Goal: Transaction & Acquisition: Purchase product/service

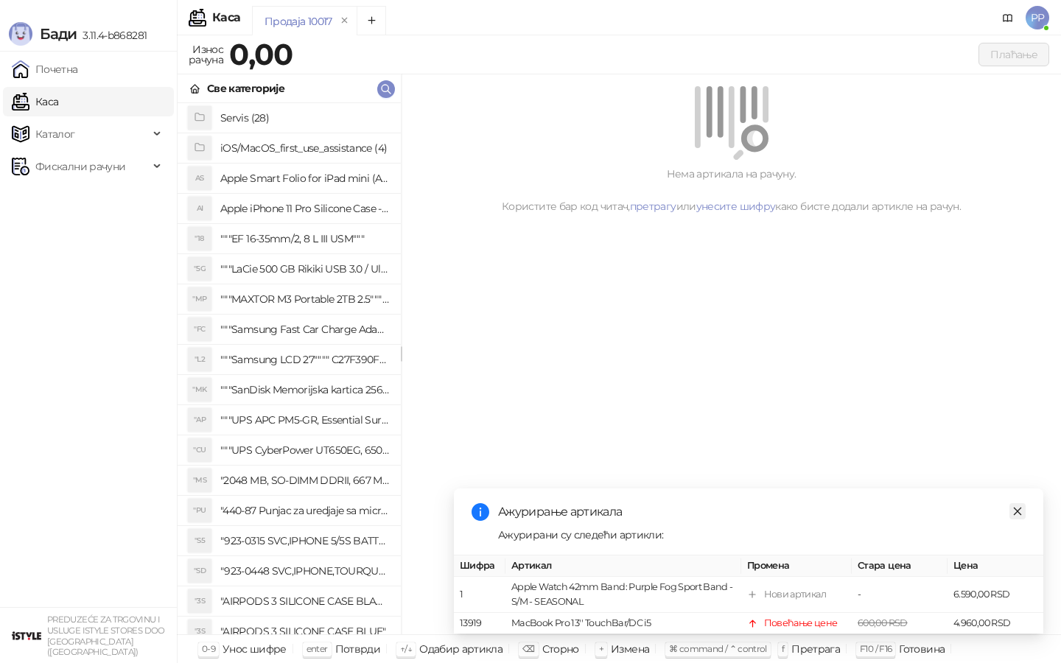
click at [1019, 509] on icon "close" at bounding box center [1017, 511] width 10 height 10
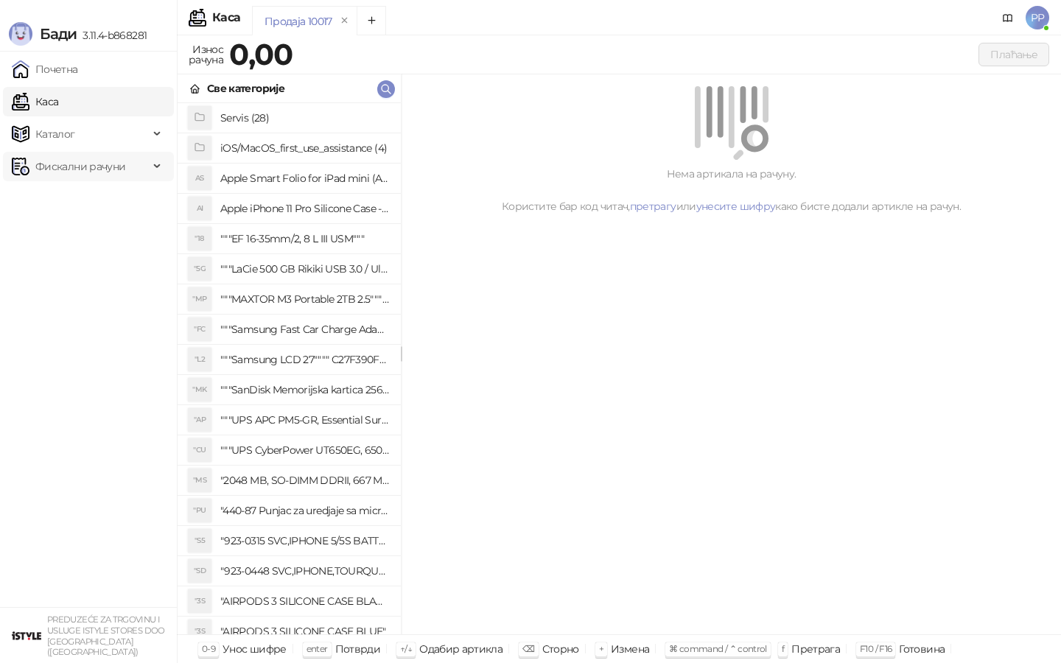
click at [130, 178] on span "Фискални рачуни" at bounding box center [80, 166] width 137 height 29
click at [111, 196] on link "Издати рачуни" at bounding box center [67, 198] width 99 height 29
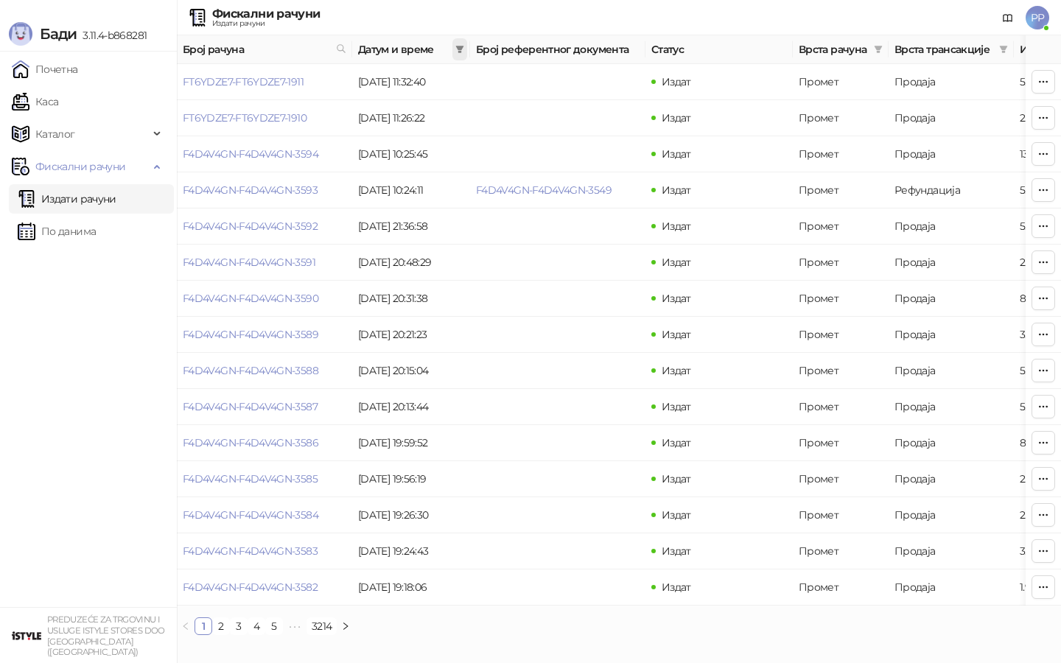
click at [461, 48] on icon "filter" at bounding box center [460, 49] width 8 height 7
drag, startPoint x: 507, startPoint y: 81, endPoint x: 499, endPoint y: 82, distance: 7.4
click at [507, 81] on td at bounding box center [557, 82] width 175 height 36
click at [458, 53] on icon "filter" at bounding box center [459, 49] width 9 height 9
click at [500, 77] on td at bounding box center [557, 82] width 175 height 36
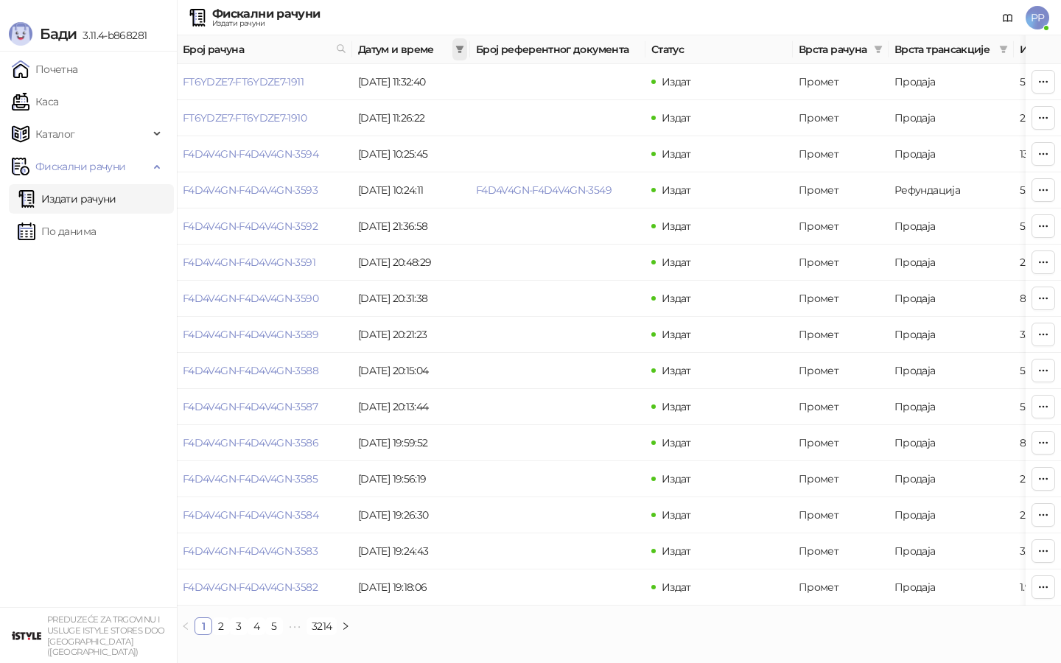
click at [454, 57] on span at bounding box center [459, 49] width 15 height 22
click at [343, 83] on input at bounding box center [323, 81] width 62 height 16
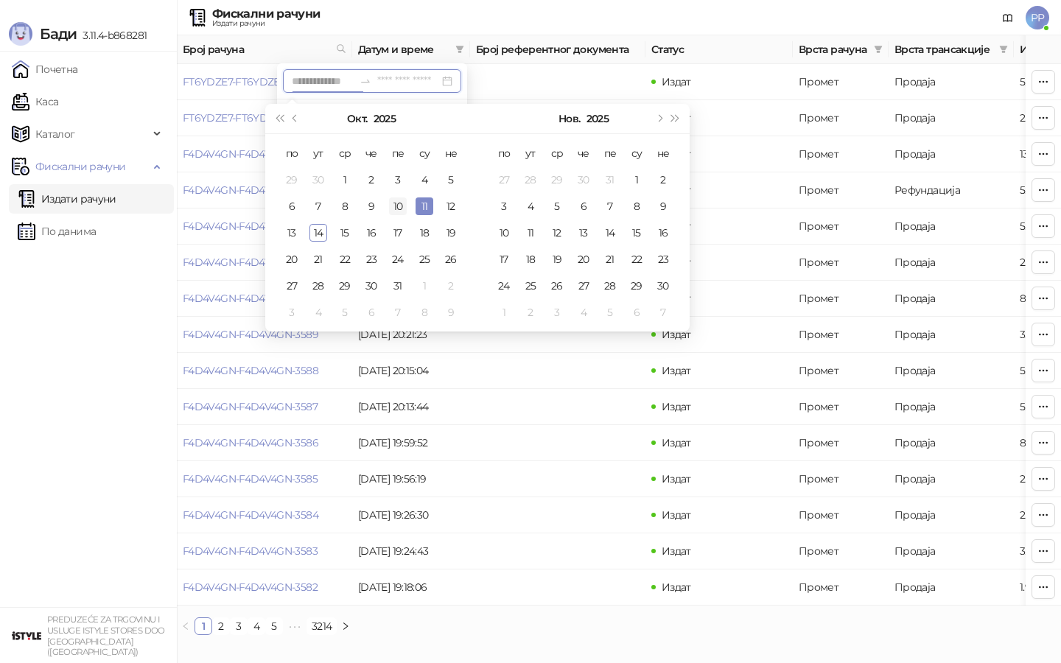
type input "**********"
click at [398, 208] on div "10" at bounding box center [398, 206] width 18 height 18
type input "**********"
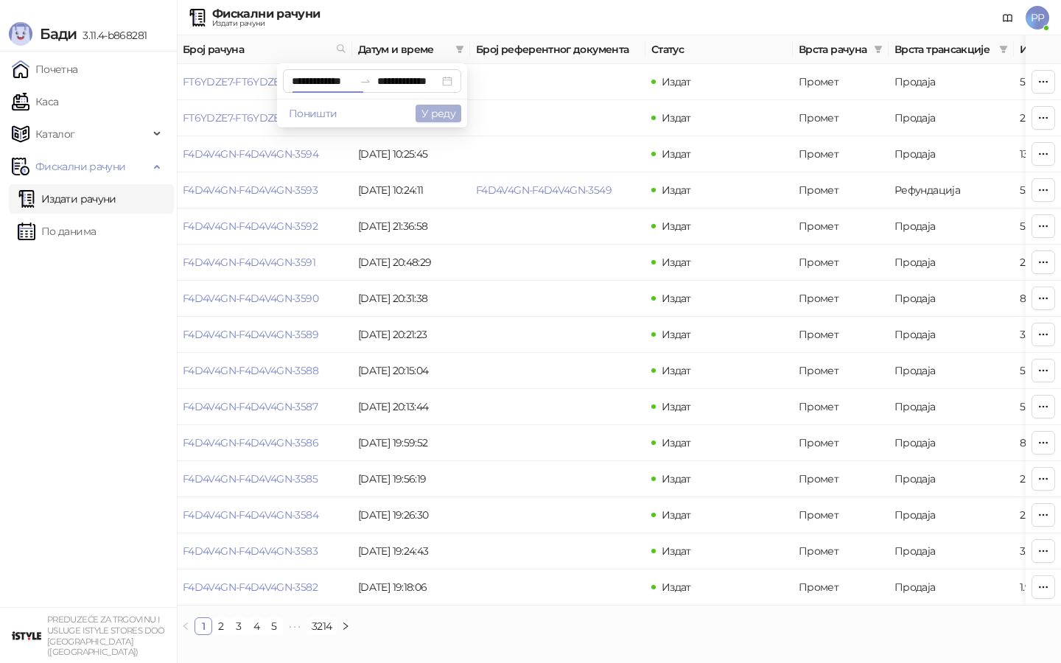
click at [441, 115] on button "У реду" at bounding box center [438, 114] width 46 height 18
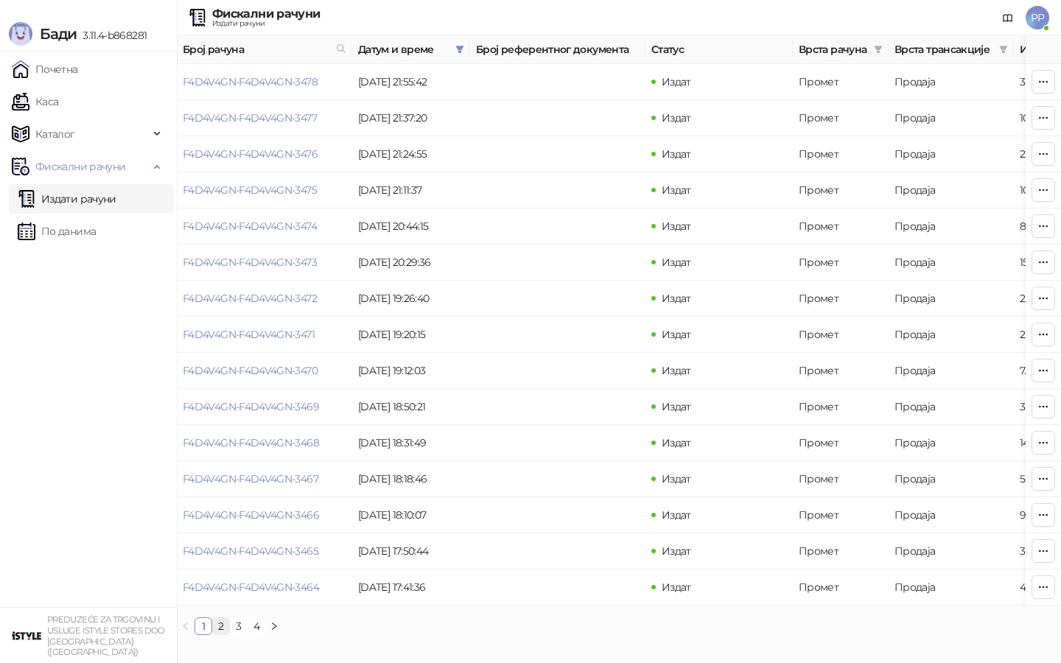
click at [224, 624] on link "2" at bounding box center [221, 626] width 16 height 16
click at [241, 626] on link "3" at bounding box center [239, 626] width 16 height 16
click at [407, 647] on html "Бади 3.11.4-b868281 Почетна Каса Каталог Фискални рачуни Издати рачуни По даним…" at bounding box center [530, 323] width 1061 height 647
click at [250, 630] on link "4" at bounding box center [256, 626] width 16 height 16
click at [276, 627] on link "5" at bounding box center [274, 626] width 16 height 16
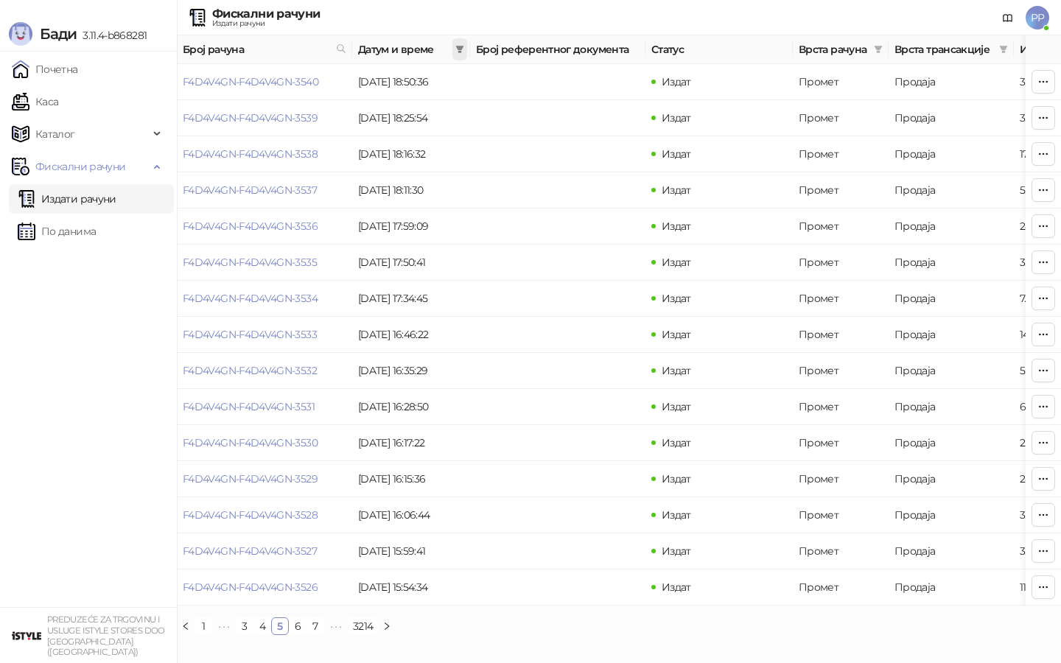
click at [453, 55] on span at bounding box center [459, 49] width 15 height 22
click at [331, 82] on input at bounding box center [323, 81] width 62 height 16
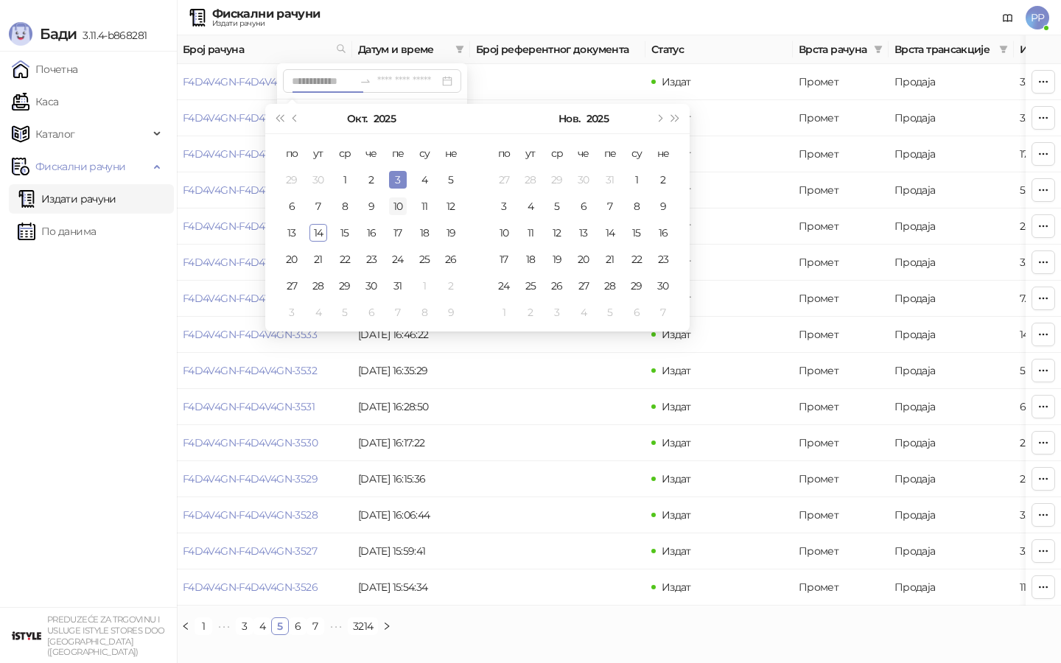
type input "**********"
click at [394, 207] on div "10" at bounding box center [398, 206] width 18 height 18
type input "**********"
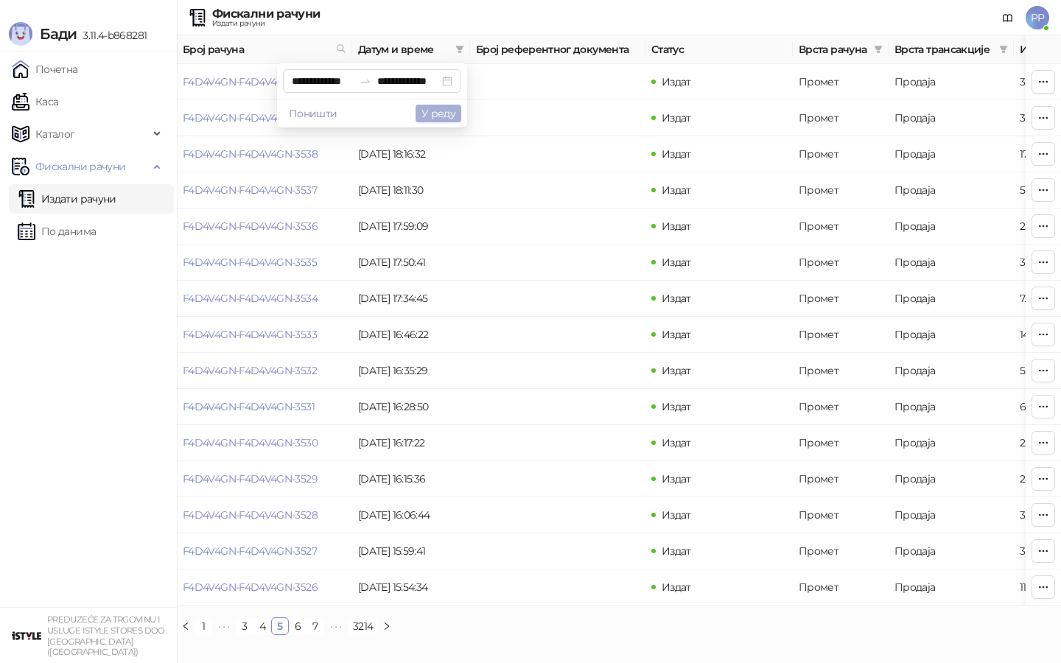
click at [444, 111] on button "У реду" at bounding box center [438, 114] width 46 height 18
click at [259, 622] on link "4" at bounding box center [256, 626] width 16 height 16
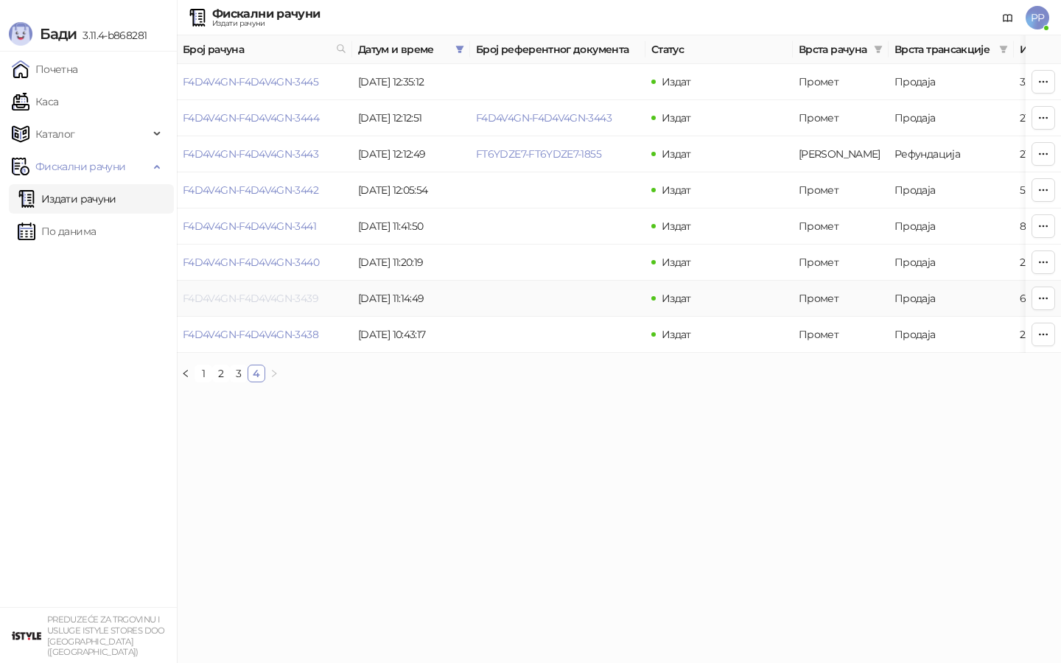
click at [281, 303] on link "F4D4V4GN-F4D4V4GN-3439" at bounding box center [251, 298] width 136 height 13
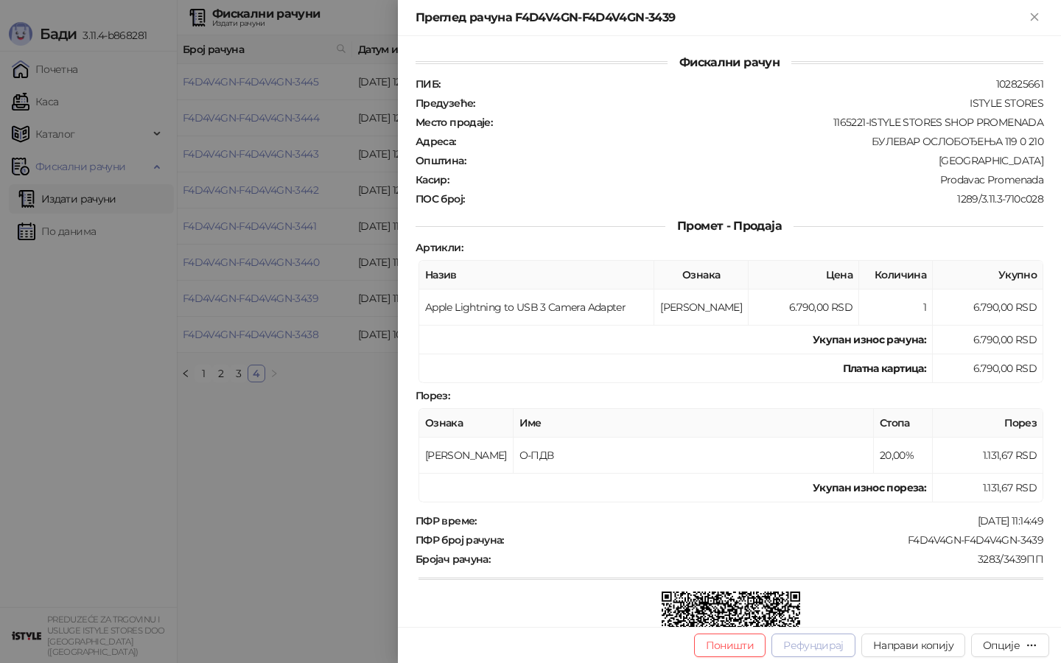
click at [815, 649] on button "Рефундирај" at bounding box center [813, 646] width 84 height 24
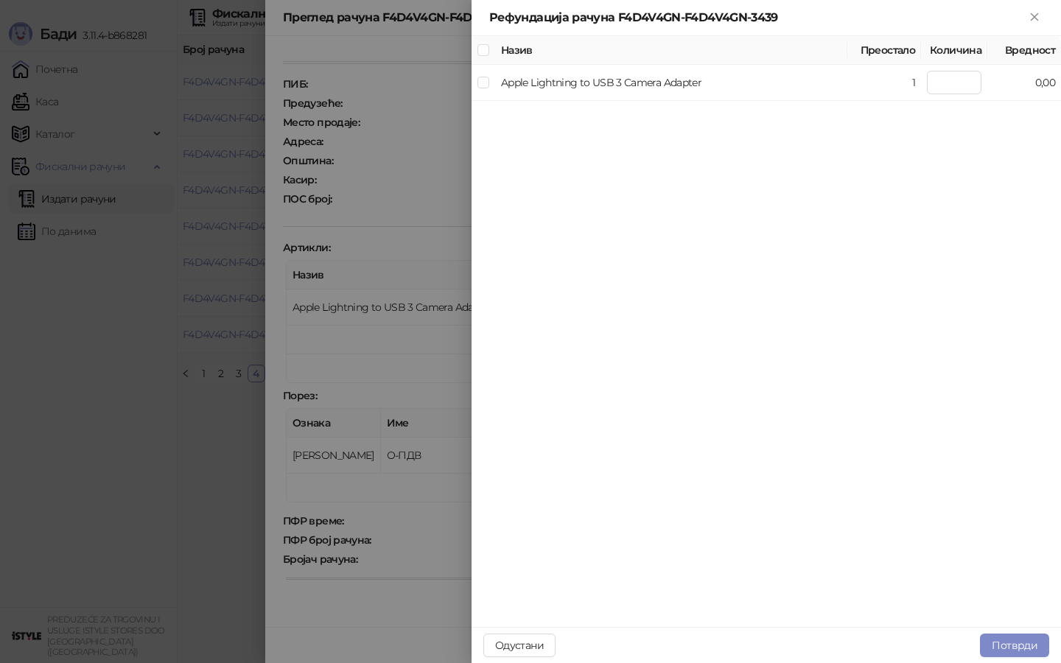
type input "*"
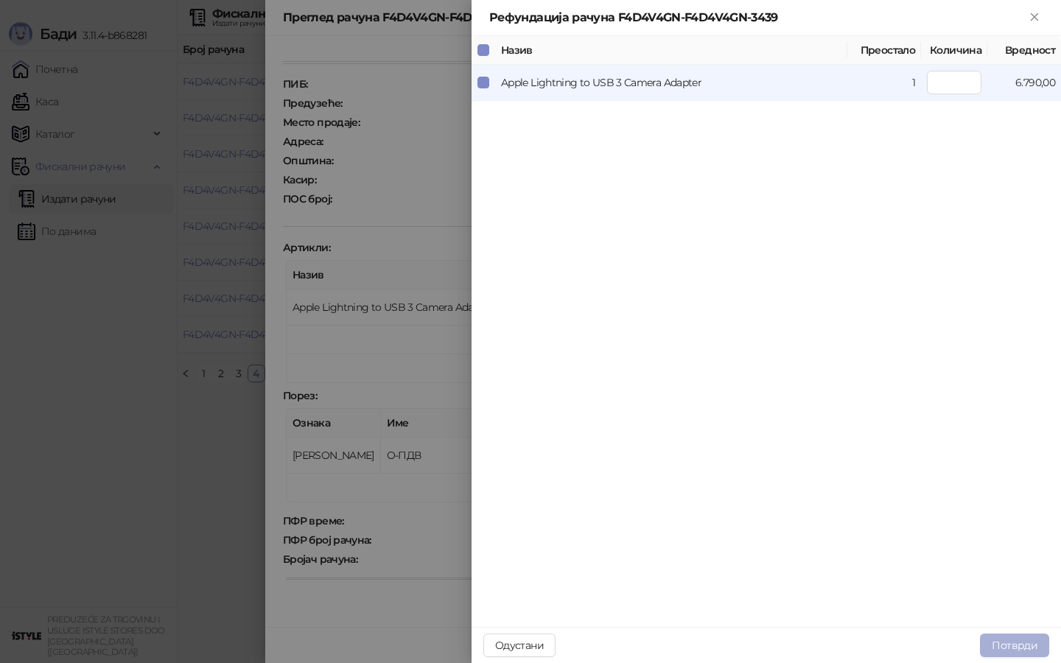
click at [992, 649] on button "Потврди" at bounding box center [1014, 646] width 69 height 24
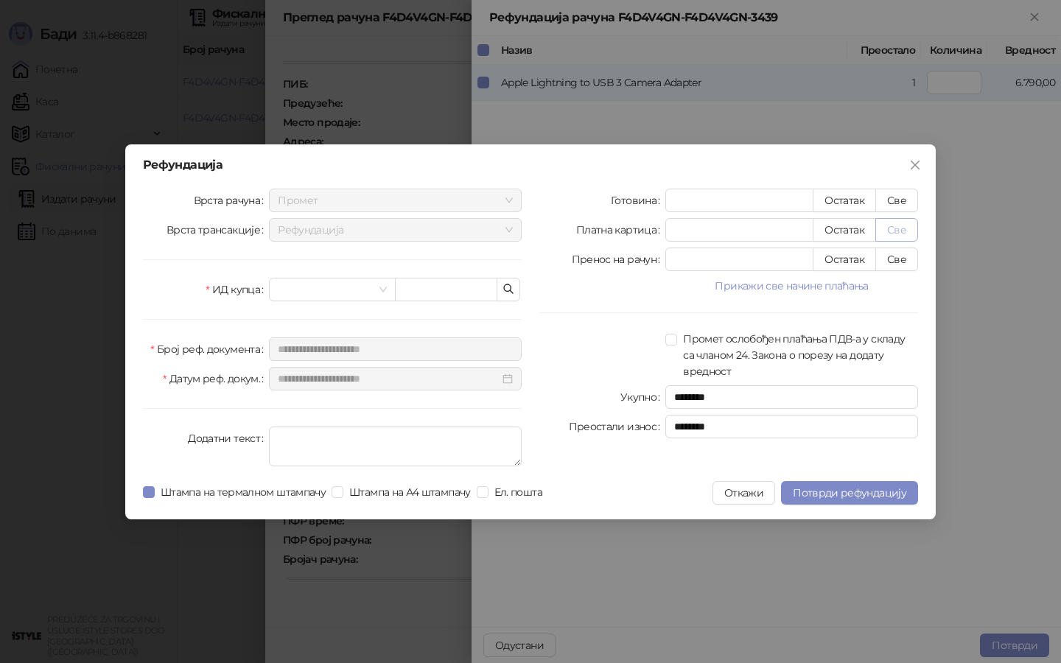
click at [896, 225] on button "Све" at bounding box center [896, 230] width 43 height 24
type input "****"
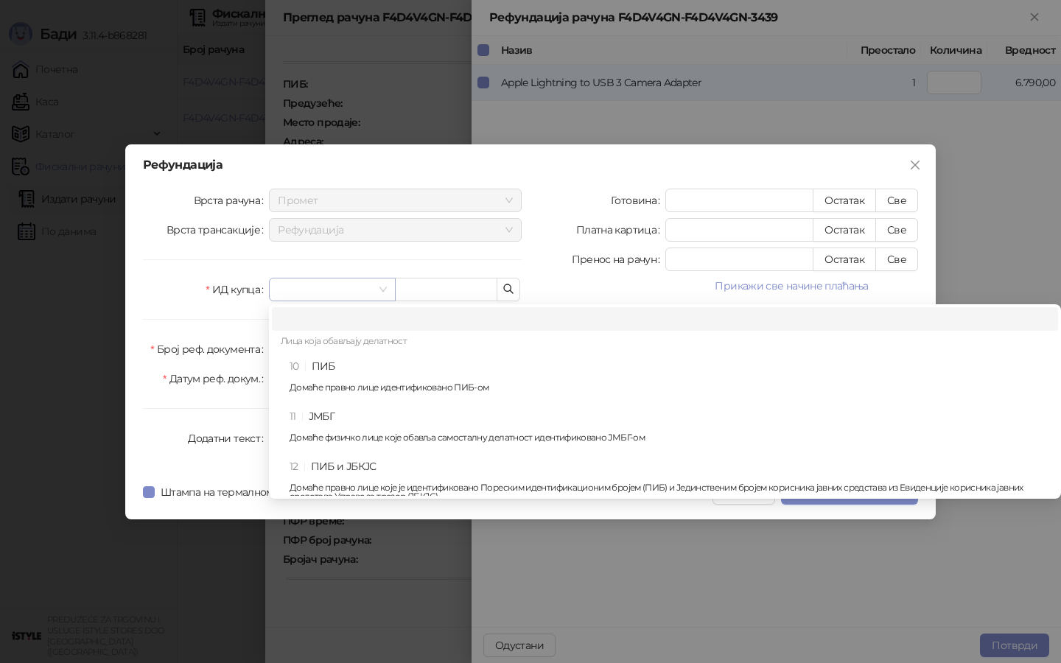
click at [383, 286] on span at bounding box center [332, 289] width 108 height 22
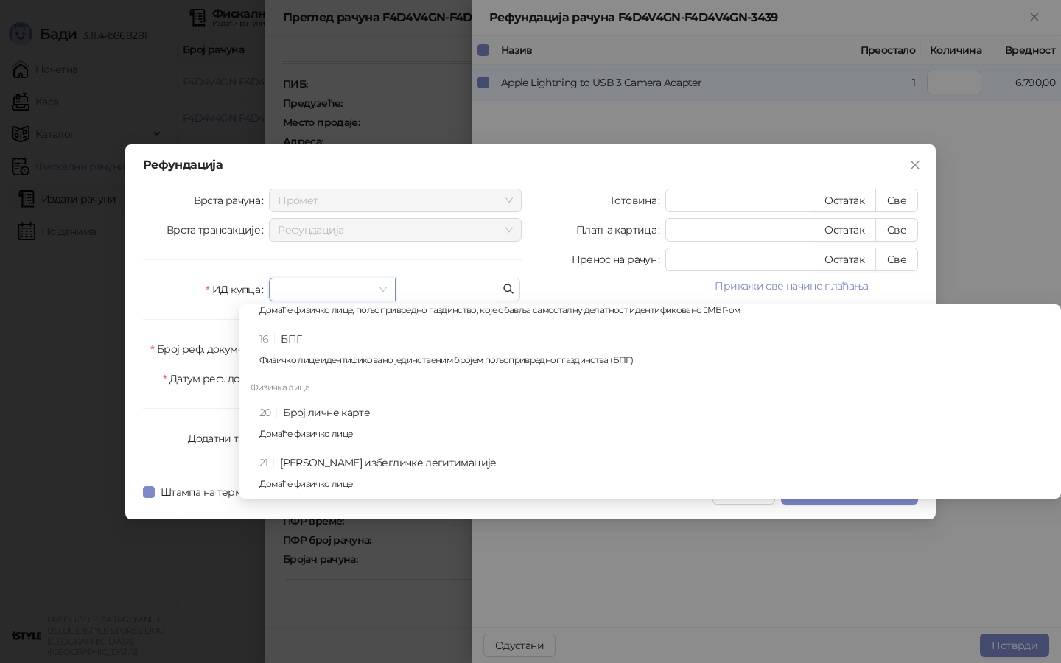
scroll to position [311, 0]
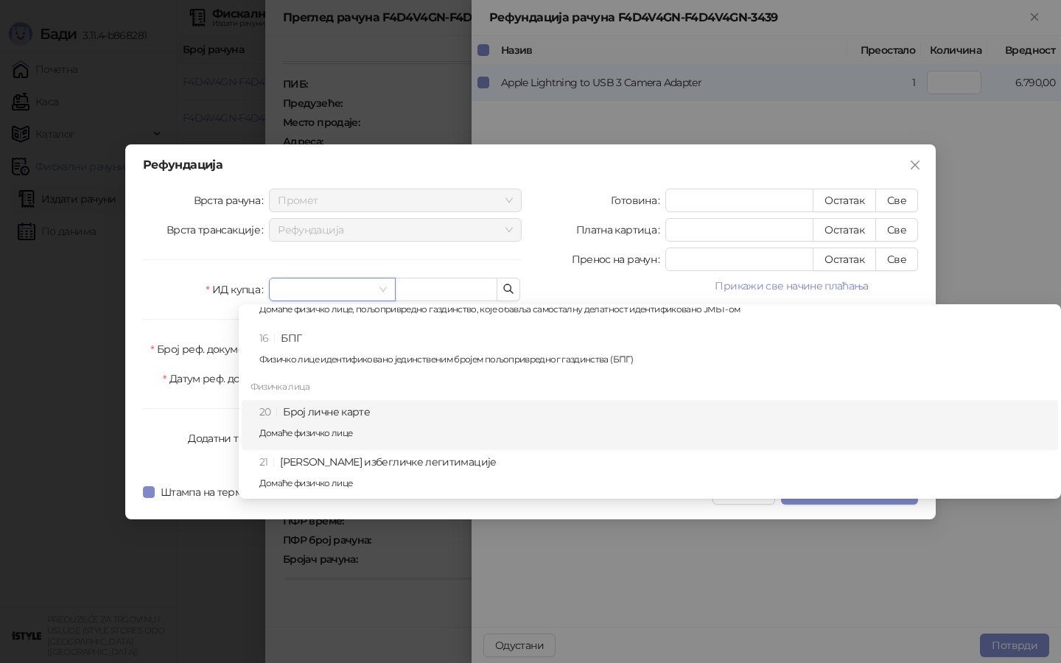
click at [341, 409] on div "20 Број личне карте Домаће физичко лице" at bounding box center [654, 425] width 790 height 43
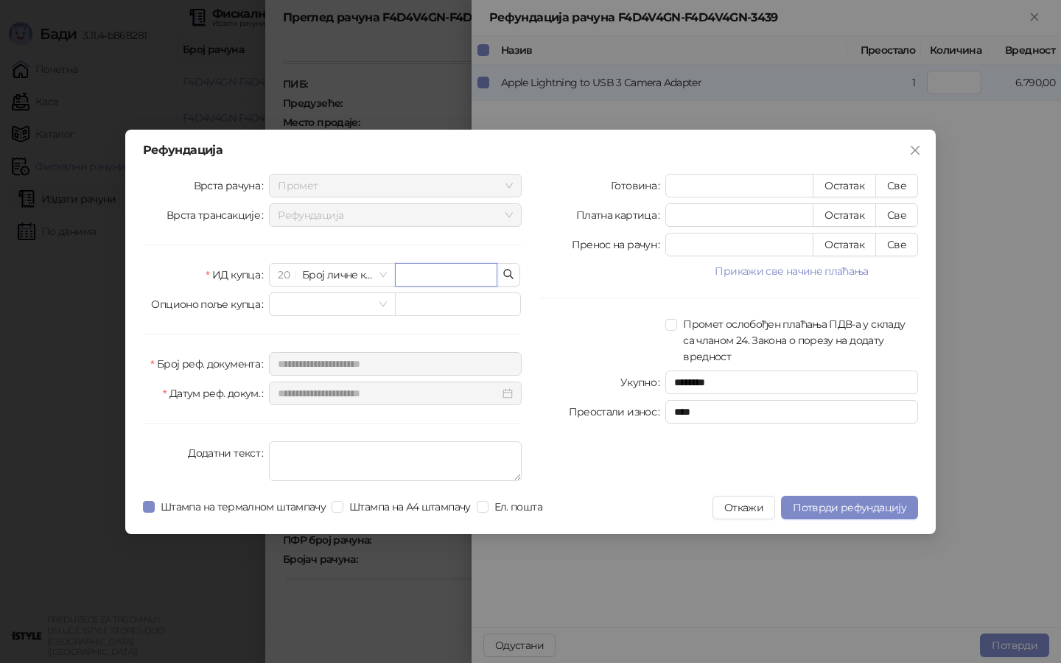
click at [438, 273] on input "text" at bounding box center [446, 275] width 102 height 24
type input "*********"
click at [858, 510] on span "Потврди рефундацију" at bounding box center [849, 507] width 113 height 13
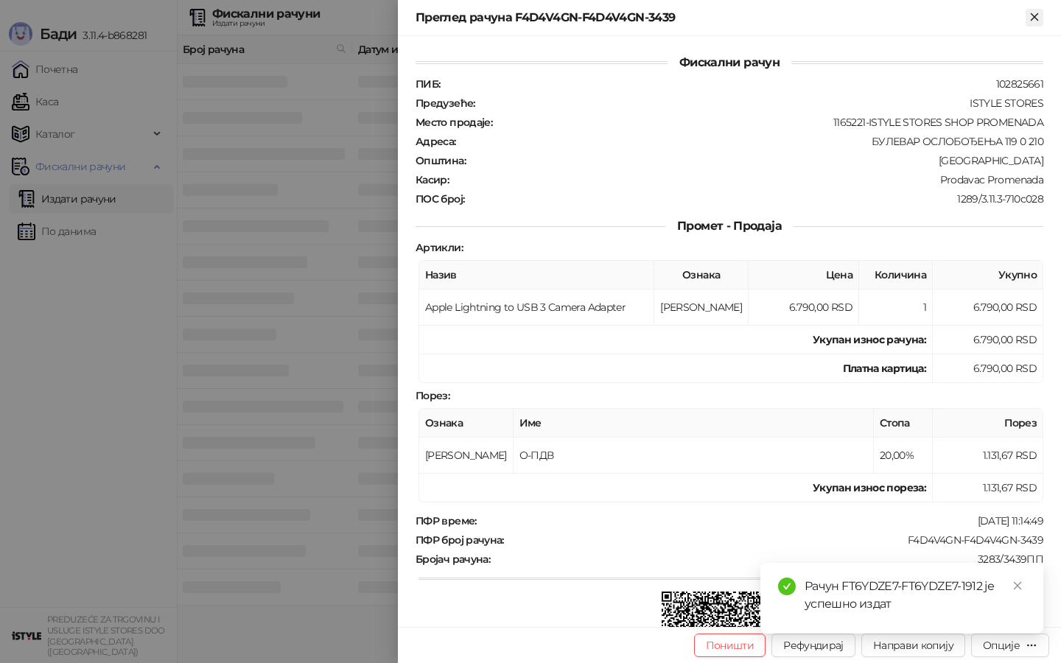
click at [1039, 13] on icon "Close" at bounding box center [1034, 16] width 13 height 13
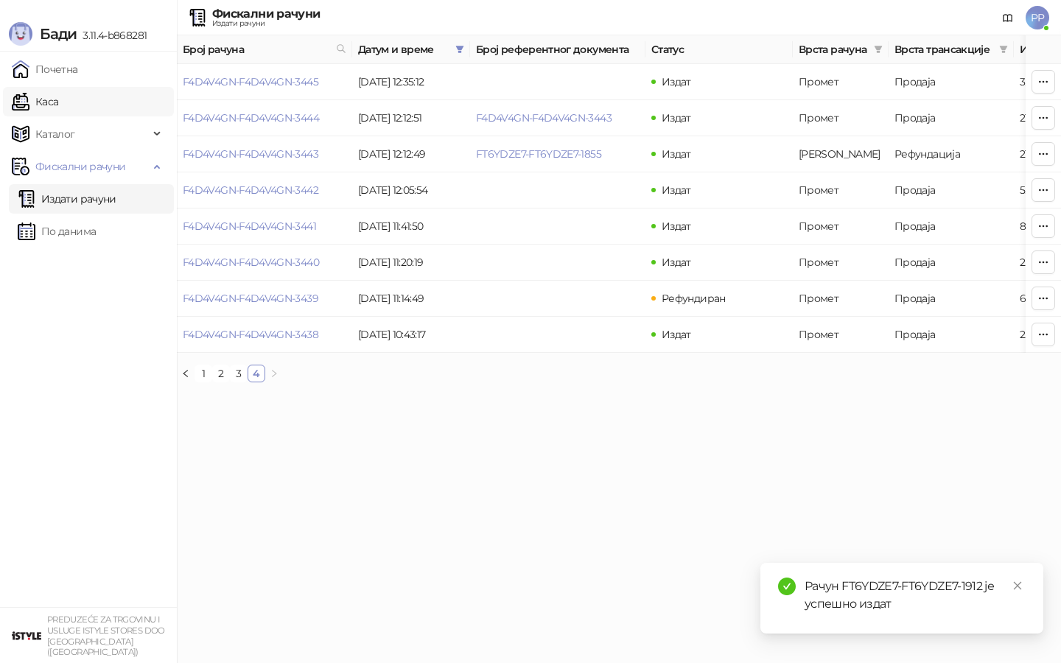
click at [58, 101] on link "Каса" at bounding box center [35, 101] width 46 height 29
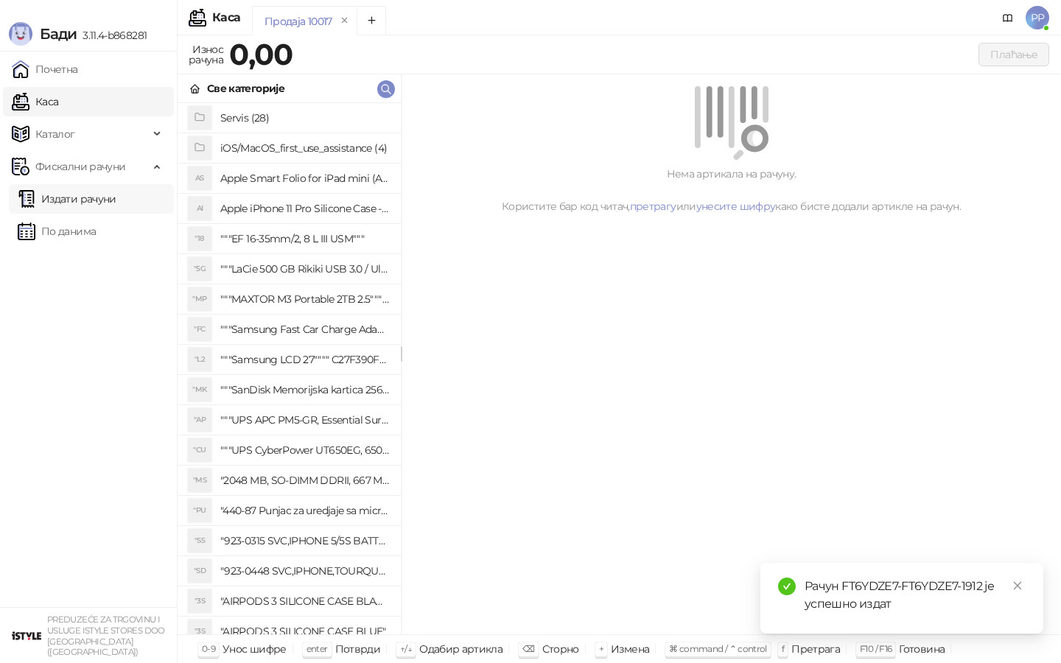
click at [102, 201] on link "Издати рачуни" at bounding box center [67, 198] width 99 height 29
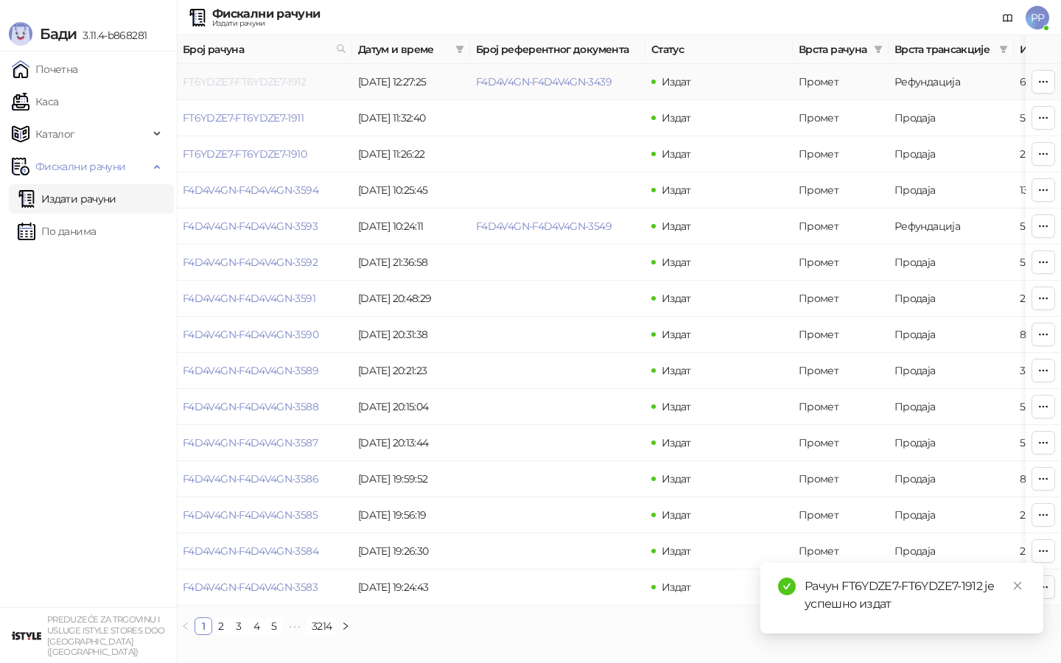
click at [265, 84] on link "FT6YDZE7-FT6YDZE7-1912" at bounding box center [244, 81] width 123 height 13
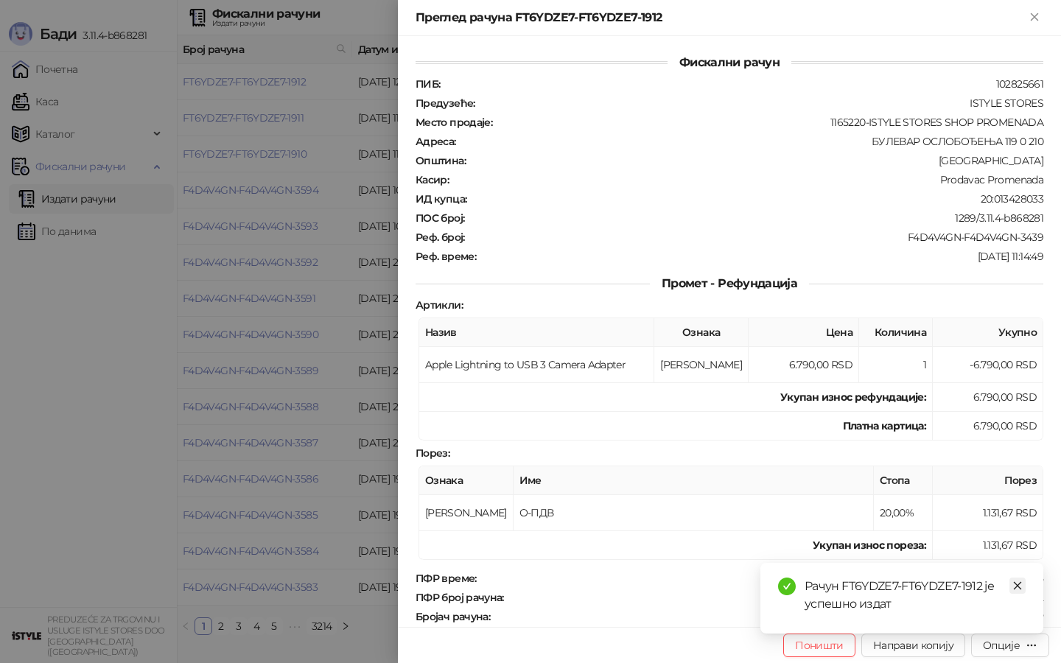
click at [1014, 588] on icon "close" at bounding box center [1017, 585] width 10 height 10
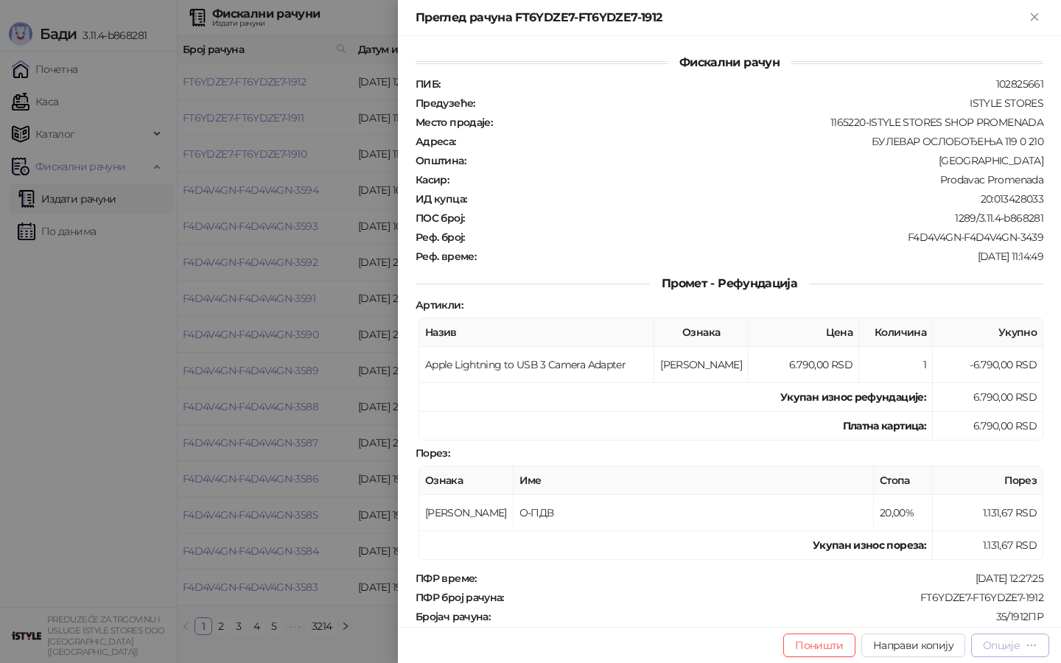
click at [1025, 645] on div "Опције" at bounding box center [1010, 645] width 55 height 14
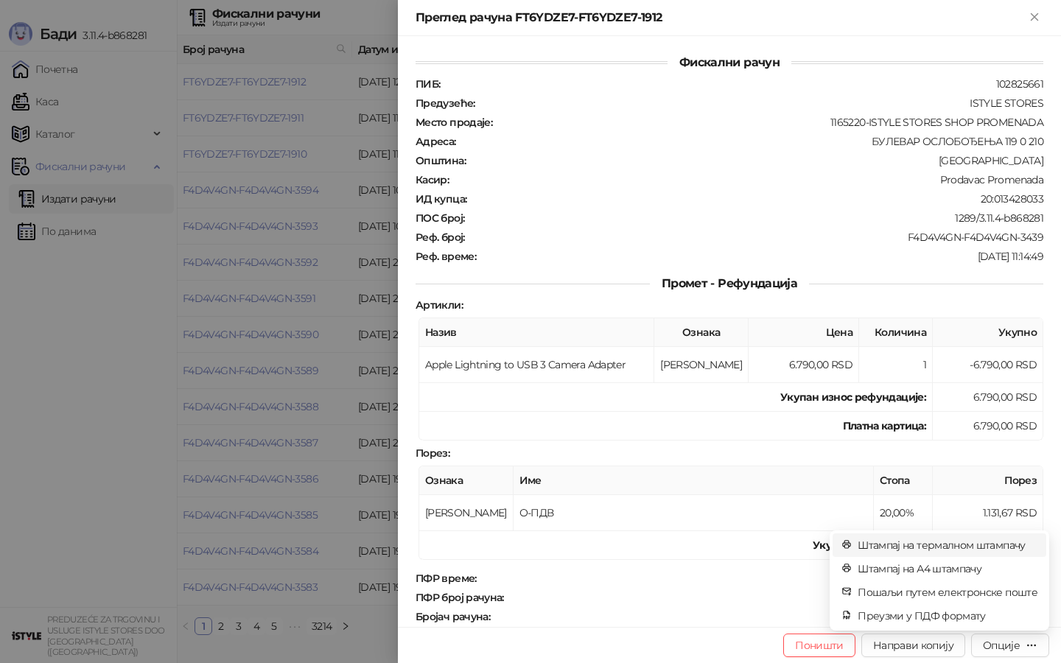
click at [939, 546] on span "Штампај на термалном штампачу" at bounding box center [947, 545] width 180 height 16
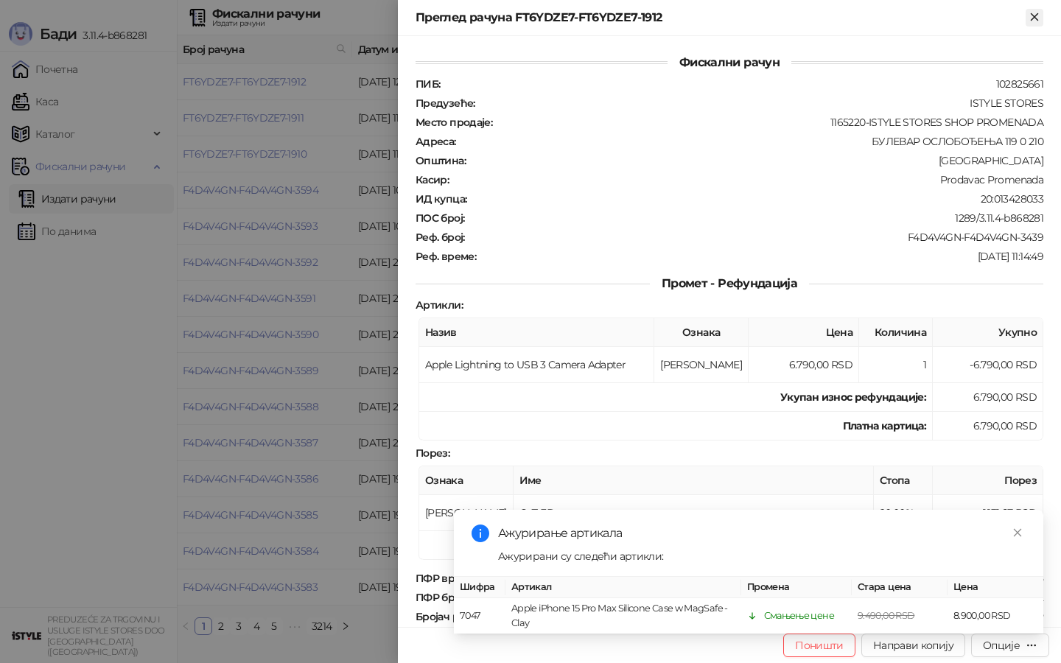
click at [1028, 16] on icon "Close" at bounding box center [1034, 16] width 13 height 13
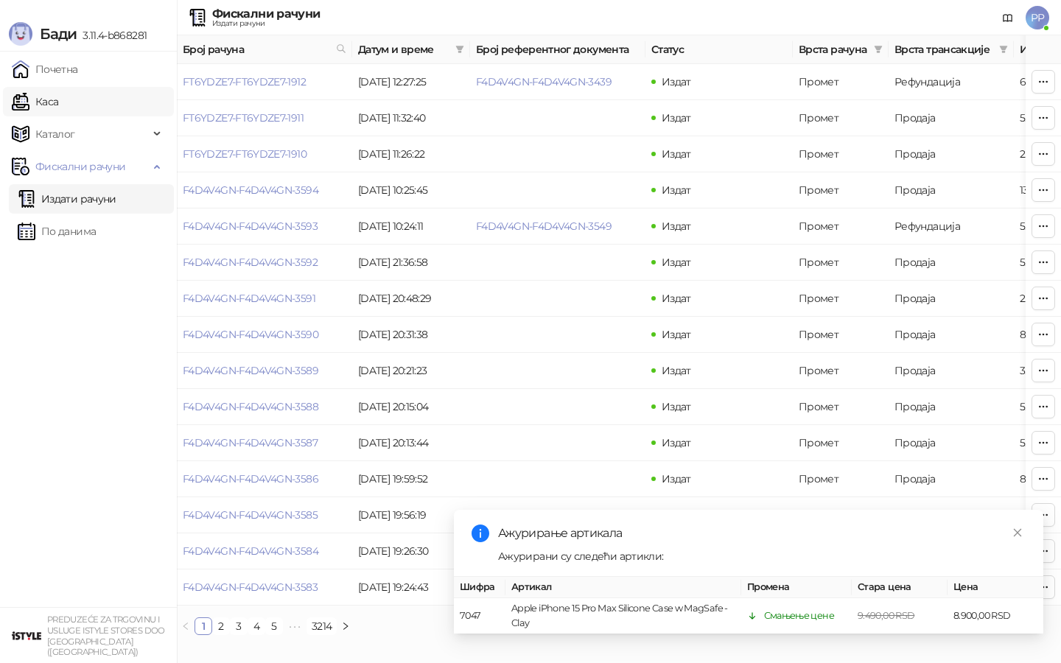
click at [58, 98] on link "Каса" at bounding box center [35, 101] width 46 height 29
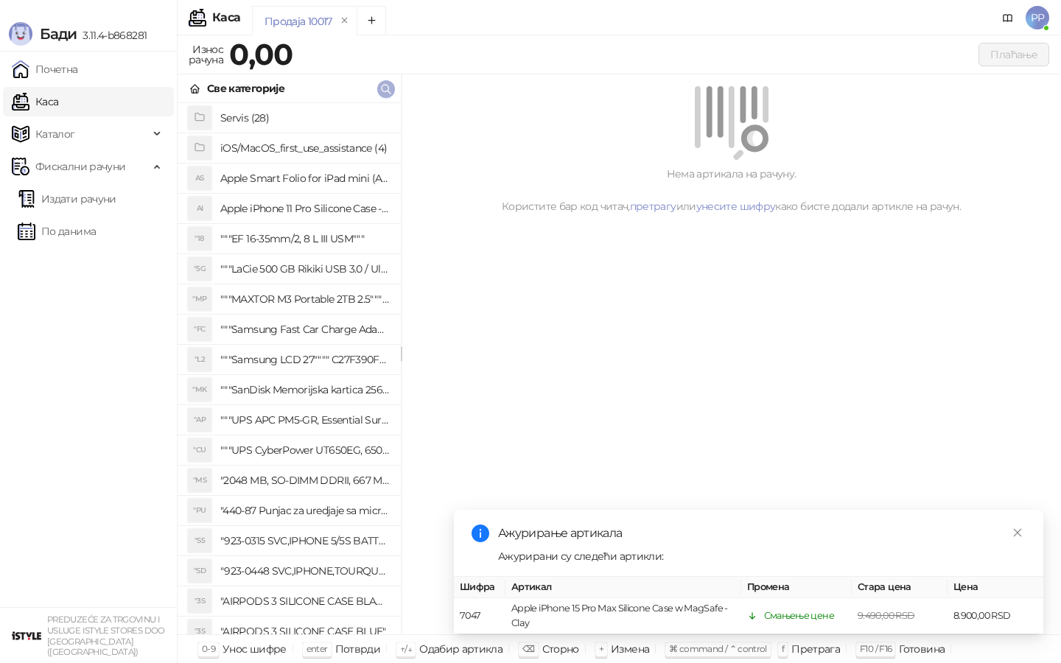
click at [380, 92] on icon "button" at bounding box center [386, 89] width 12 height 12
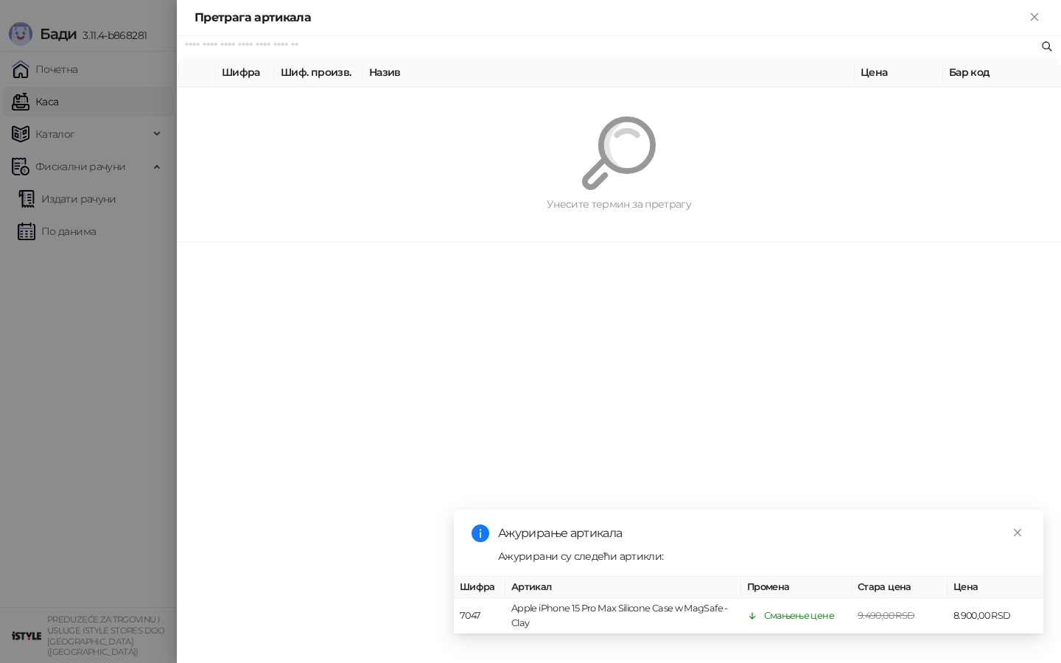
paste input "**********"
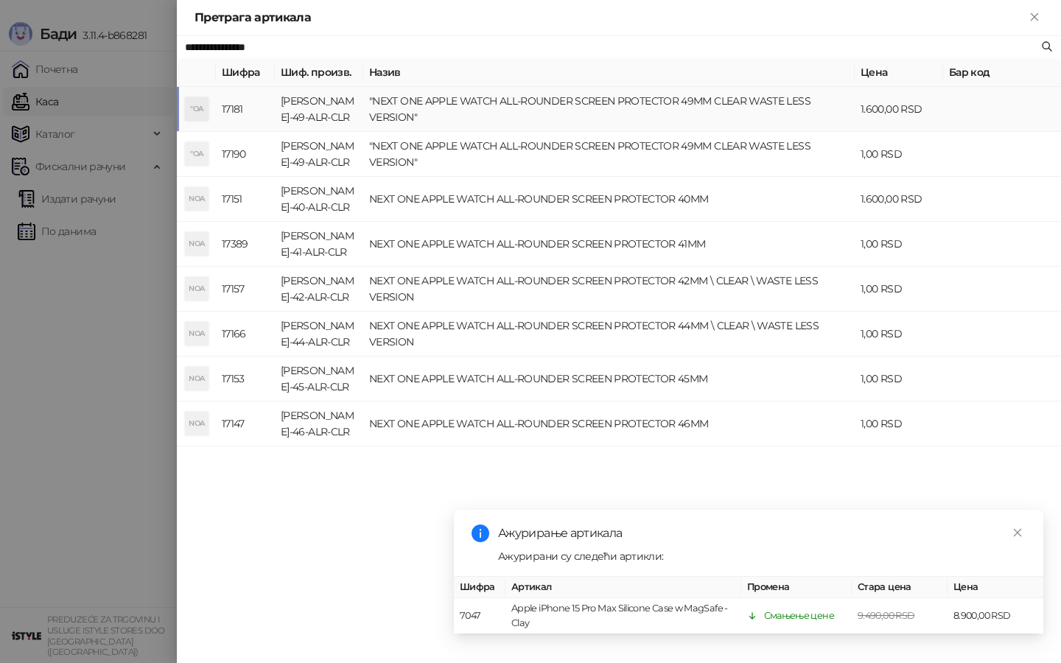
type input "**********"
click at [413, 119] on td ""NEXT ONE APPLE WATCH ALL-ROUNDER SCREEN PROTECTOR 49MM CLEAR WASTE LESS VERSIO…" at bounding box center [608, 109] width 491 height 45
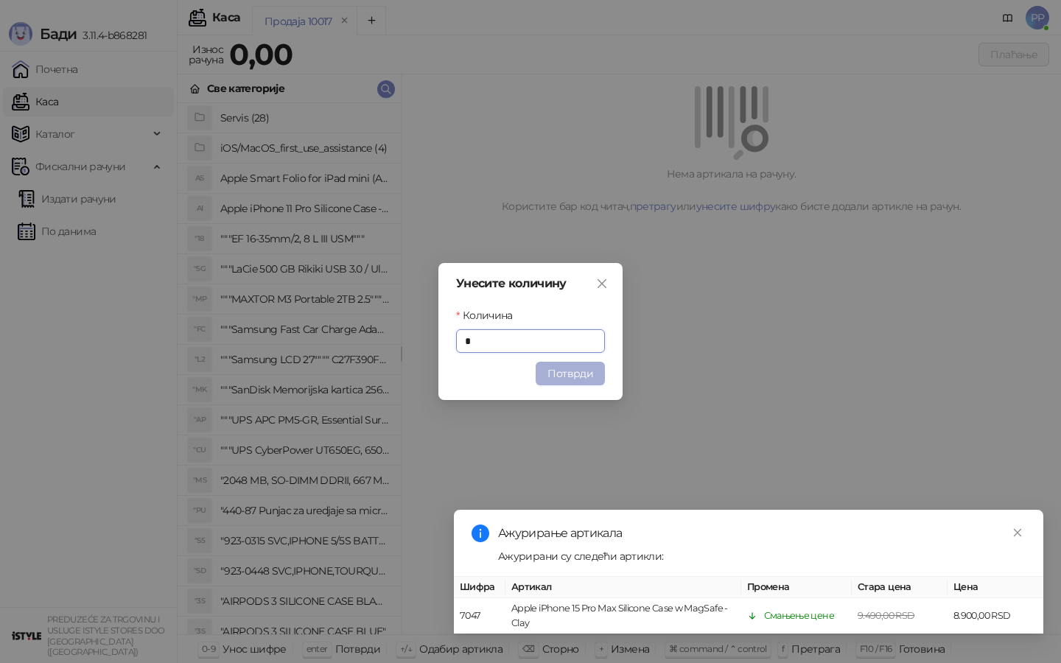
click at [578, 362] on button "Потврди" at bounding box center [570, 374] width 69 height 24
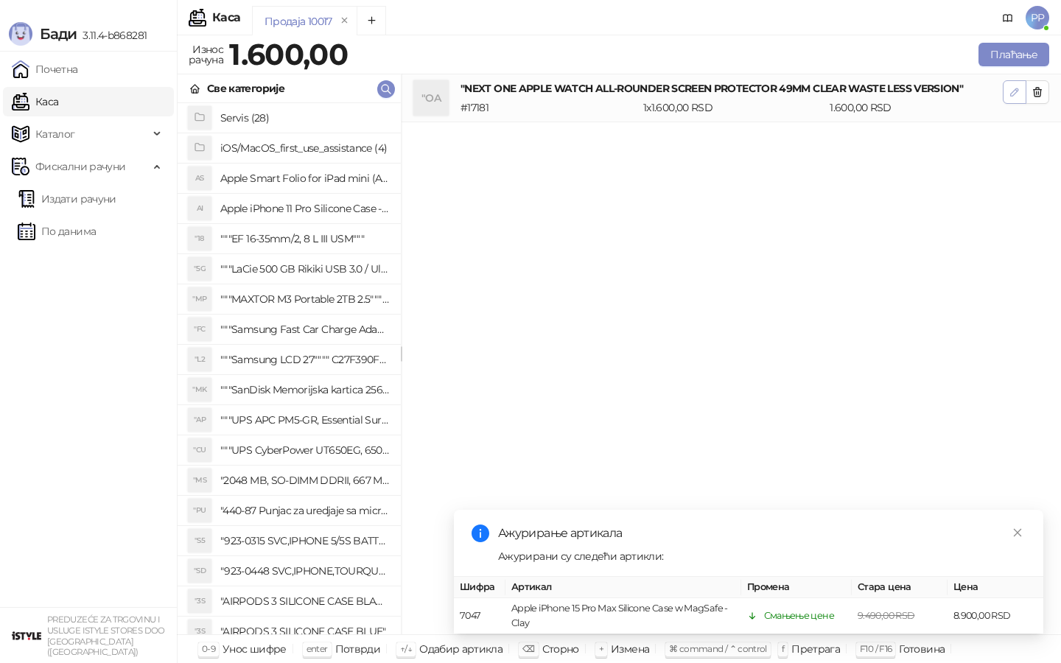
click at [1018, 91] on icon "button" at bounding box center [1014, 92] width 12 height 12
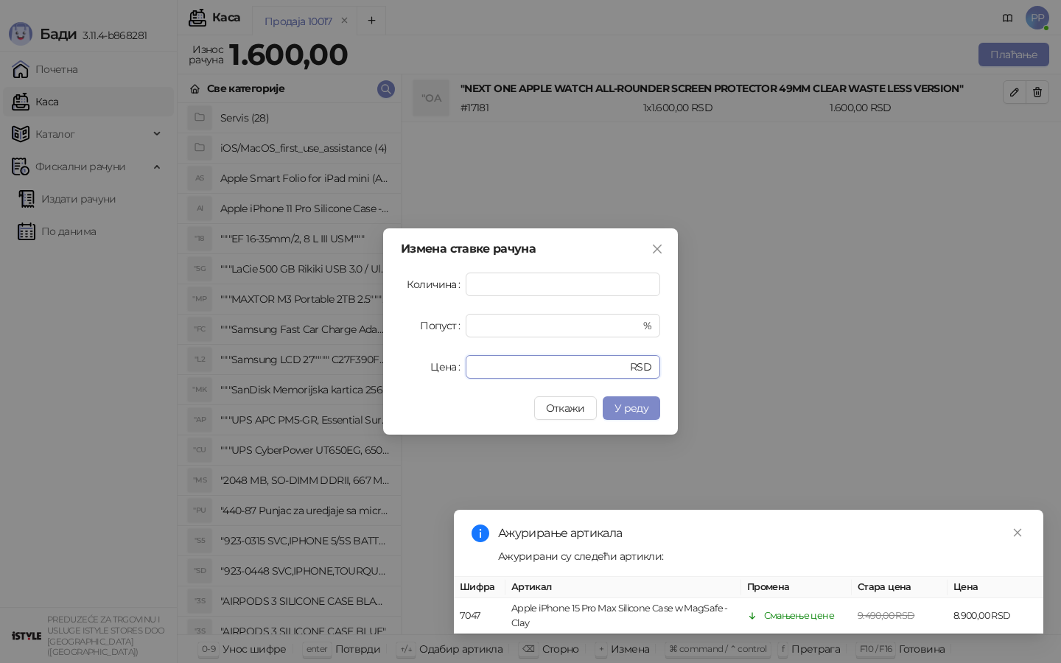
drag, startPoint x: 548, startPoint y: 365, endPoint x: 424, endPoint y: 365, distance: 123.8
click at [424, 365] on div "Цена **** RSD" at bounding box center [530, 367] width 259 height 24
type input "*"
click at [632, 418] on button "У реду" at bounding box center [631, 408] width 57 height 24
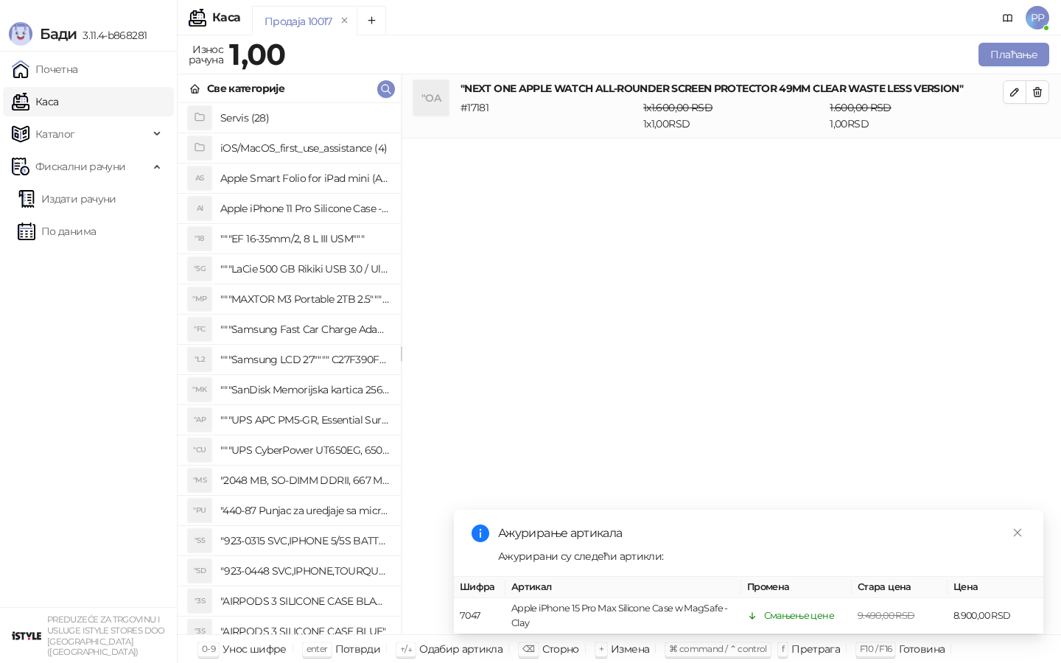
click at [1029, 530] on div "Ажурирање артикала Ажурирани су следећи артикли: Шифра Артикал Промена Стара це…" at bounding box center [748, 572] width 589 height 124
click at [1023, 530] on link "Close" at bounding box center [1017, 532] width 16 height 16
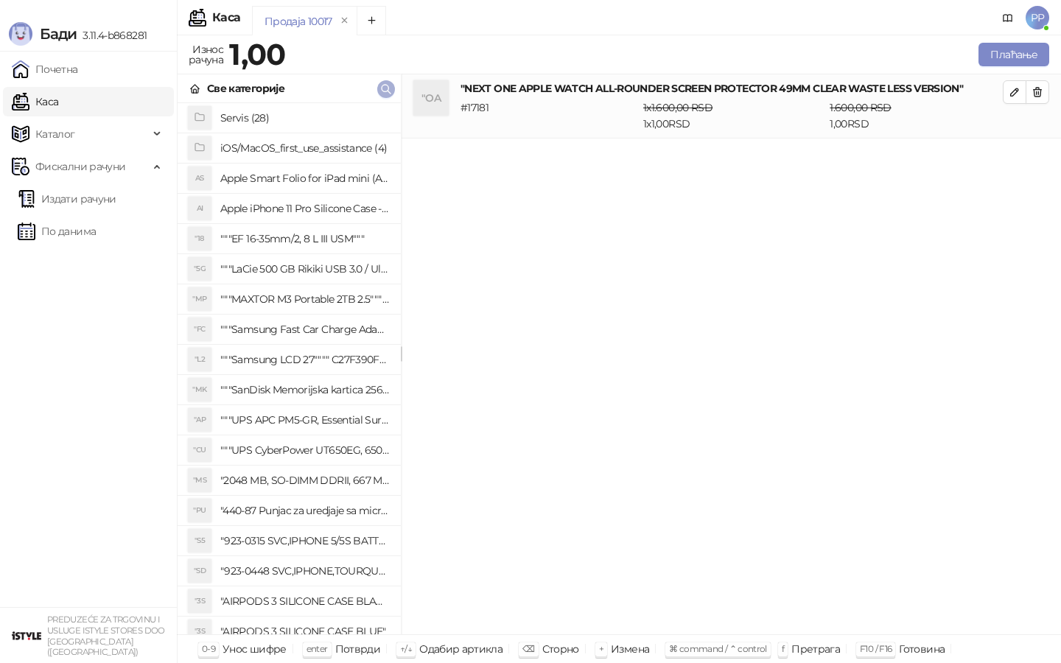
click at [382, 88] on icon "button" at bounding box center [386, 89] width 12 height 12
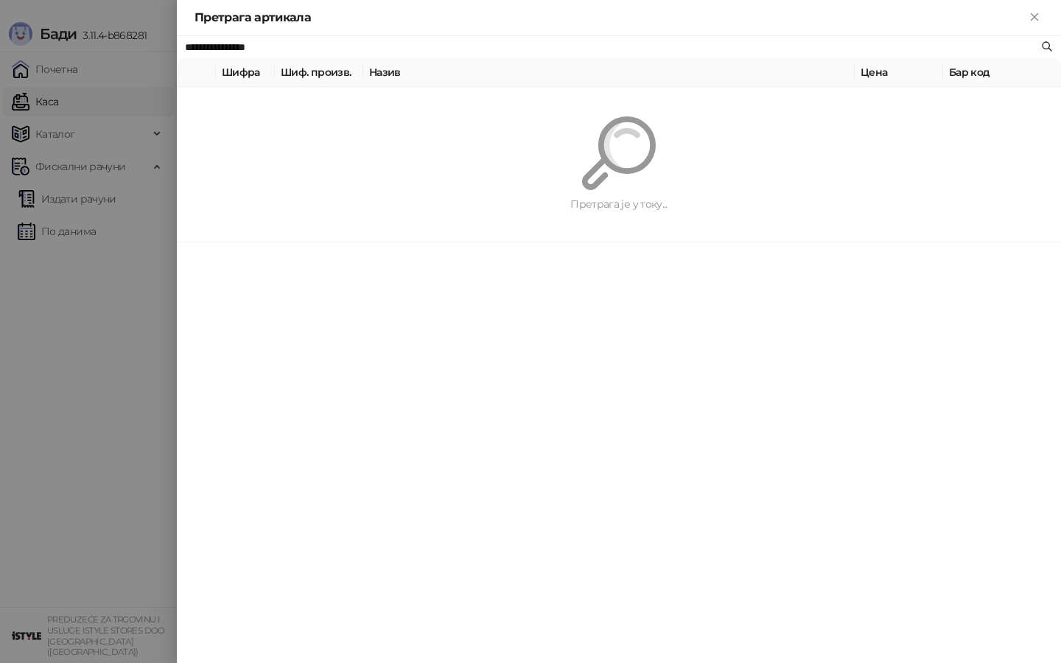
paste input "**********"
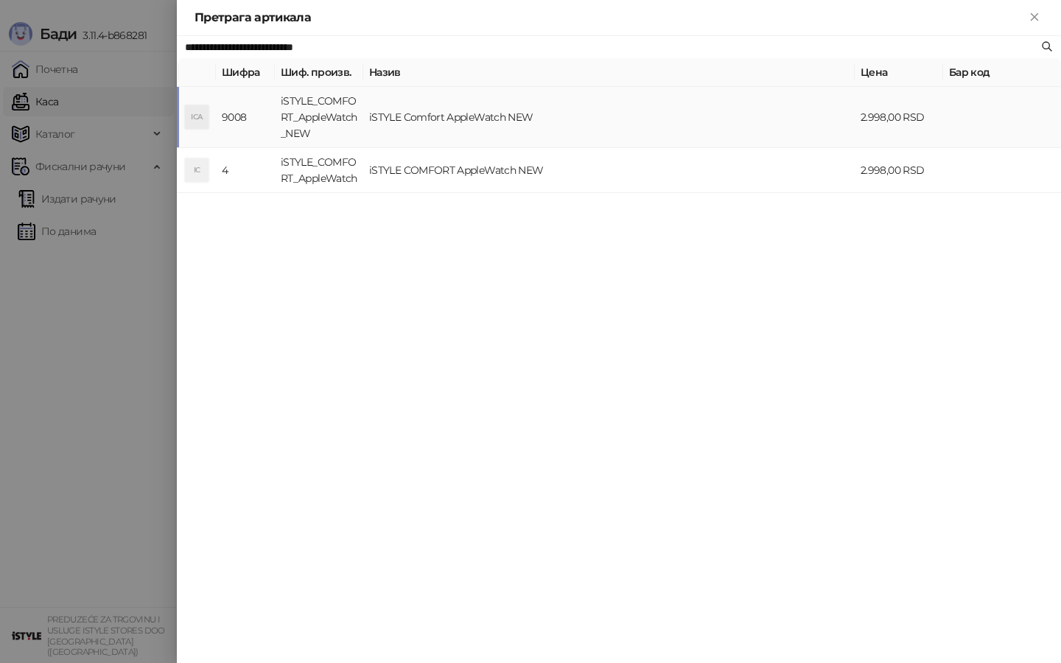
type input "**********"
click at [468, 115] on td "iSTYLE Comfort AppleWatch NEW" at bounding box center [608, 117] width 491 height 61
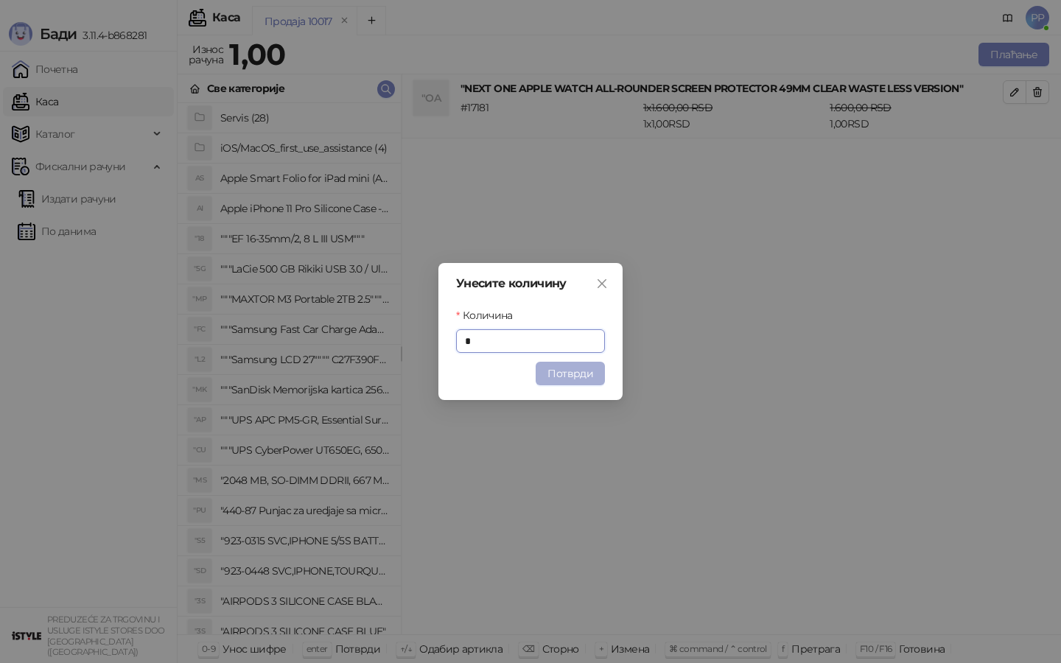
click at [583, 376] on button "Потврди" at bounding box center [570, 374] width 69 height 24
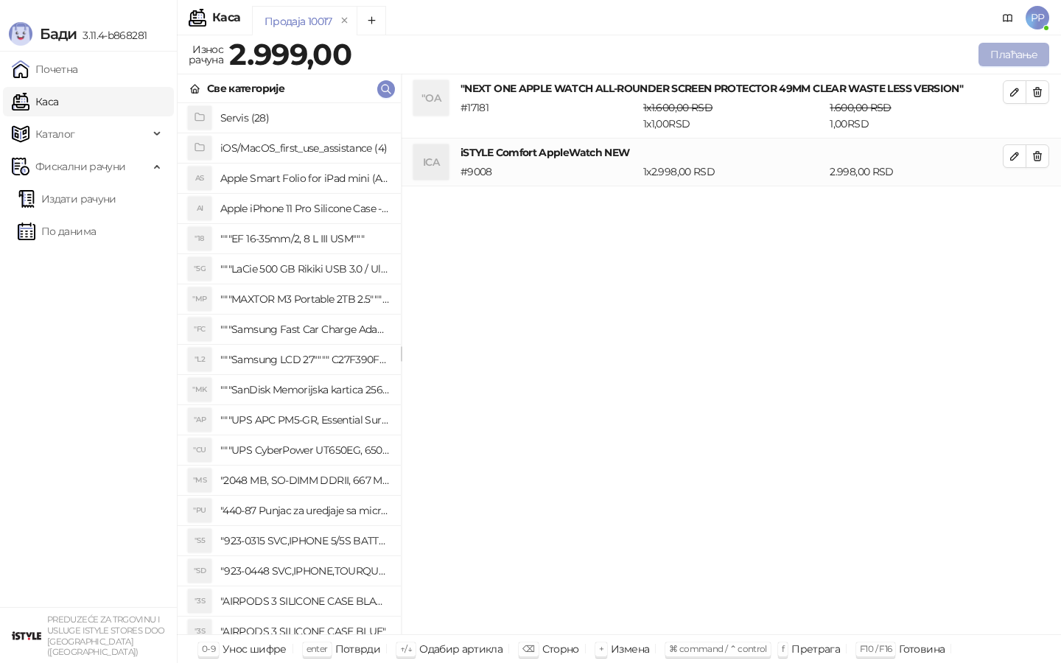
click at [1000, 55] on button "Плаћање" at bounding box center [1013, 55] width 71 height 24
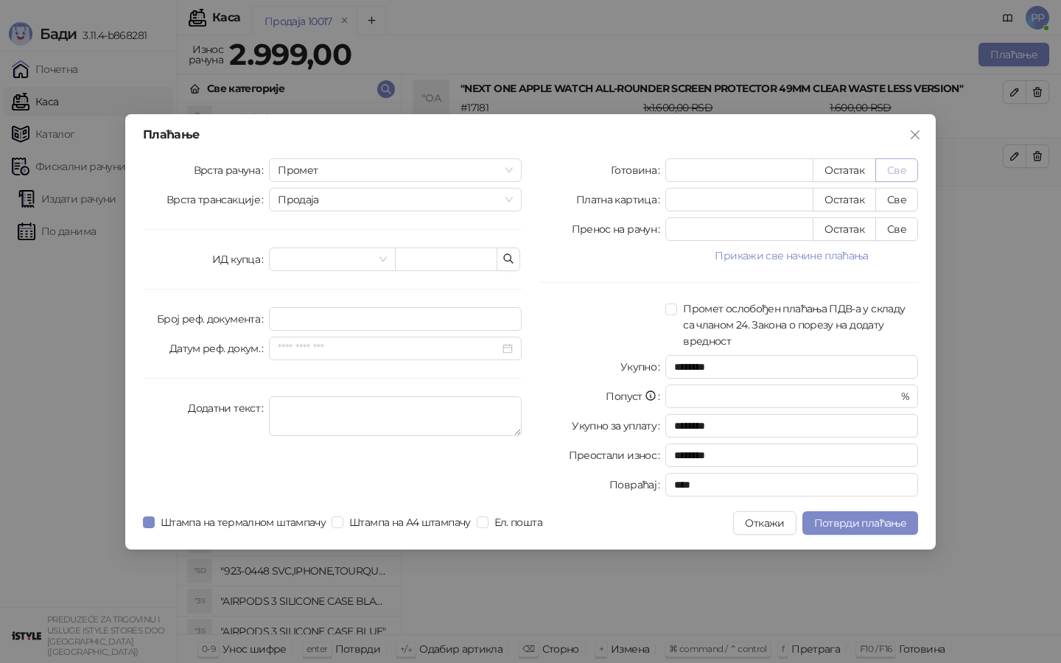
click at [905, 170] on button "Све" at bounding box center [896, 170] width 43 height 24
type input "****"
click at [859, 519] on span "Потврди плаћање" at bounding box center [860, 522] width 92 height 13
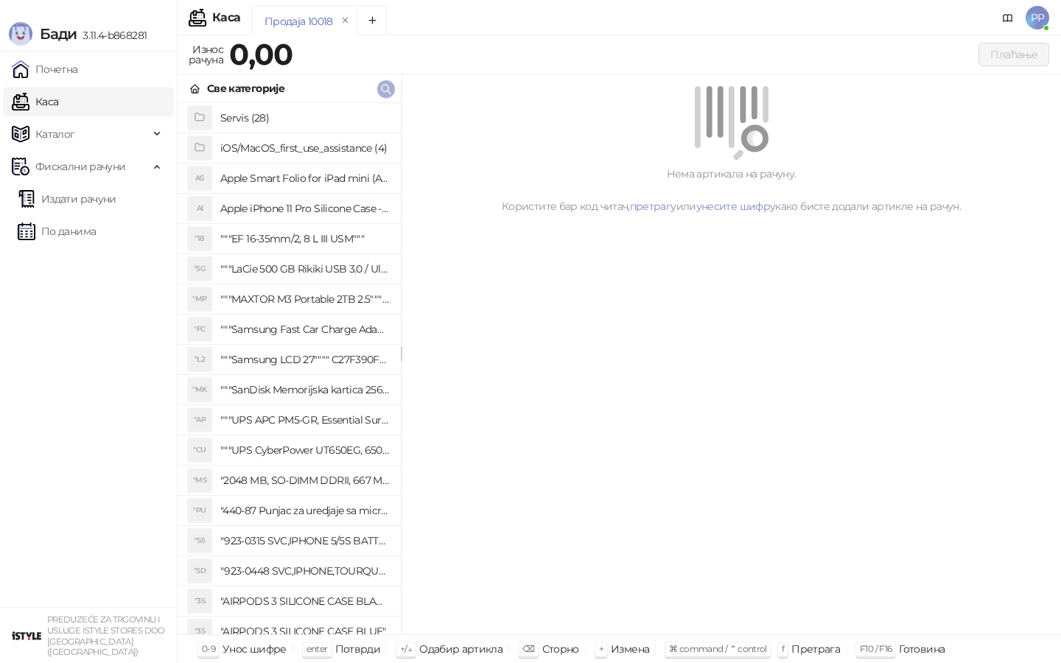
click at [387, 94] on icon "button" at bounding box center [386, 89] width 12 height 12
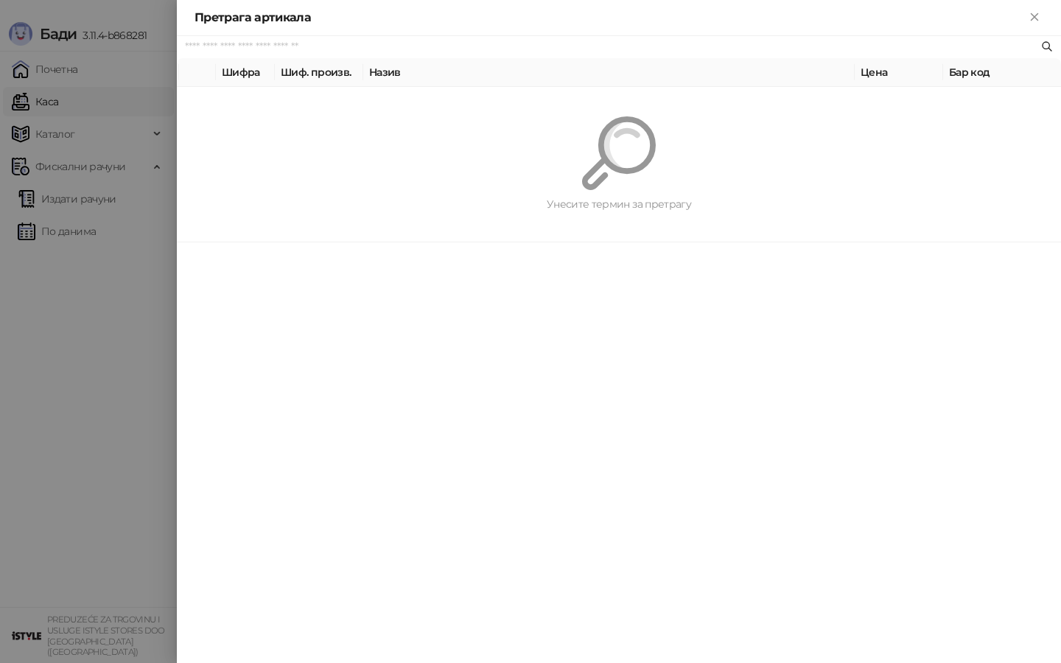
paste input "*********"
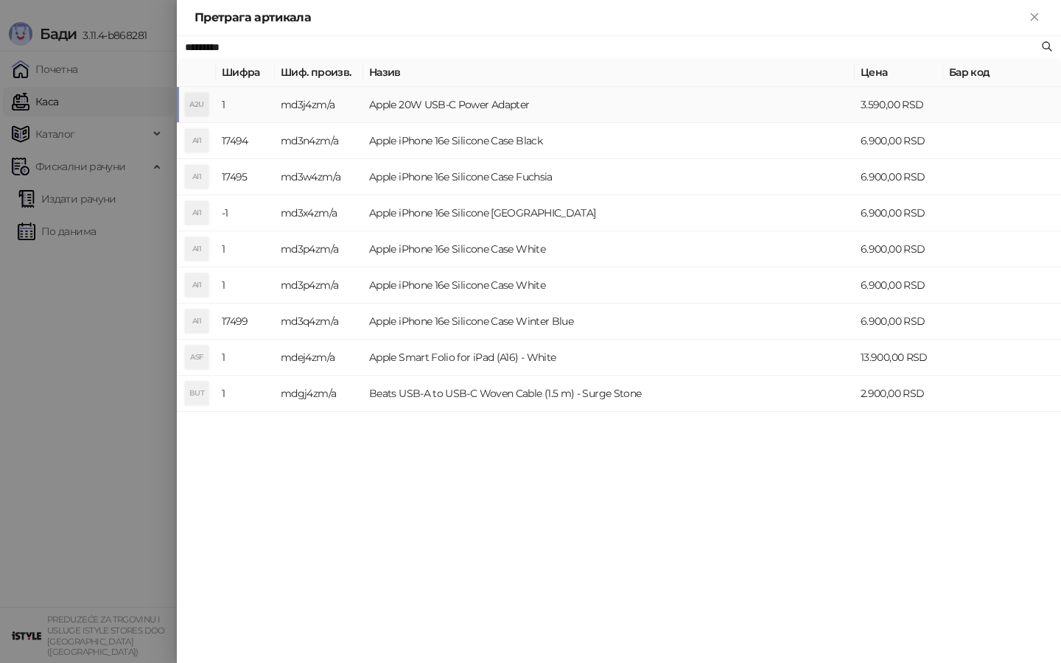
type input "*********"
click at [387, 107] on td "Apple 20W USB-C Power Adapter" at bounding box center [608, 105] width 491 height 36
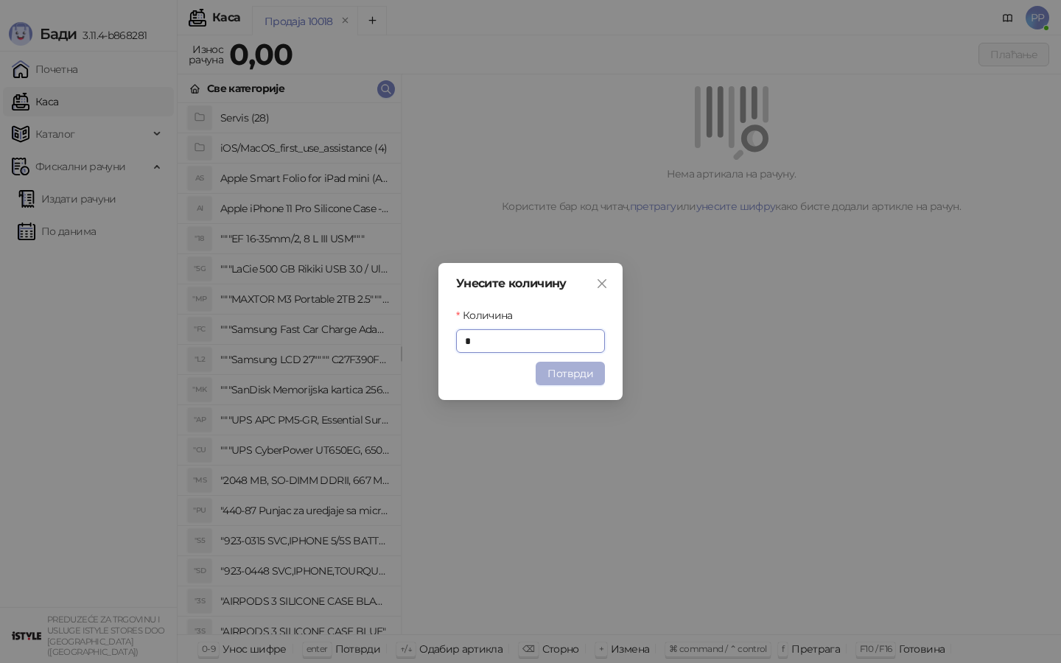
click at [576, 384] on button "Потврди" at bounding box center [570, 374] width 69 height 24
